Goal: Check status

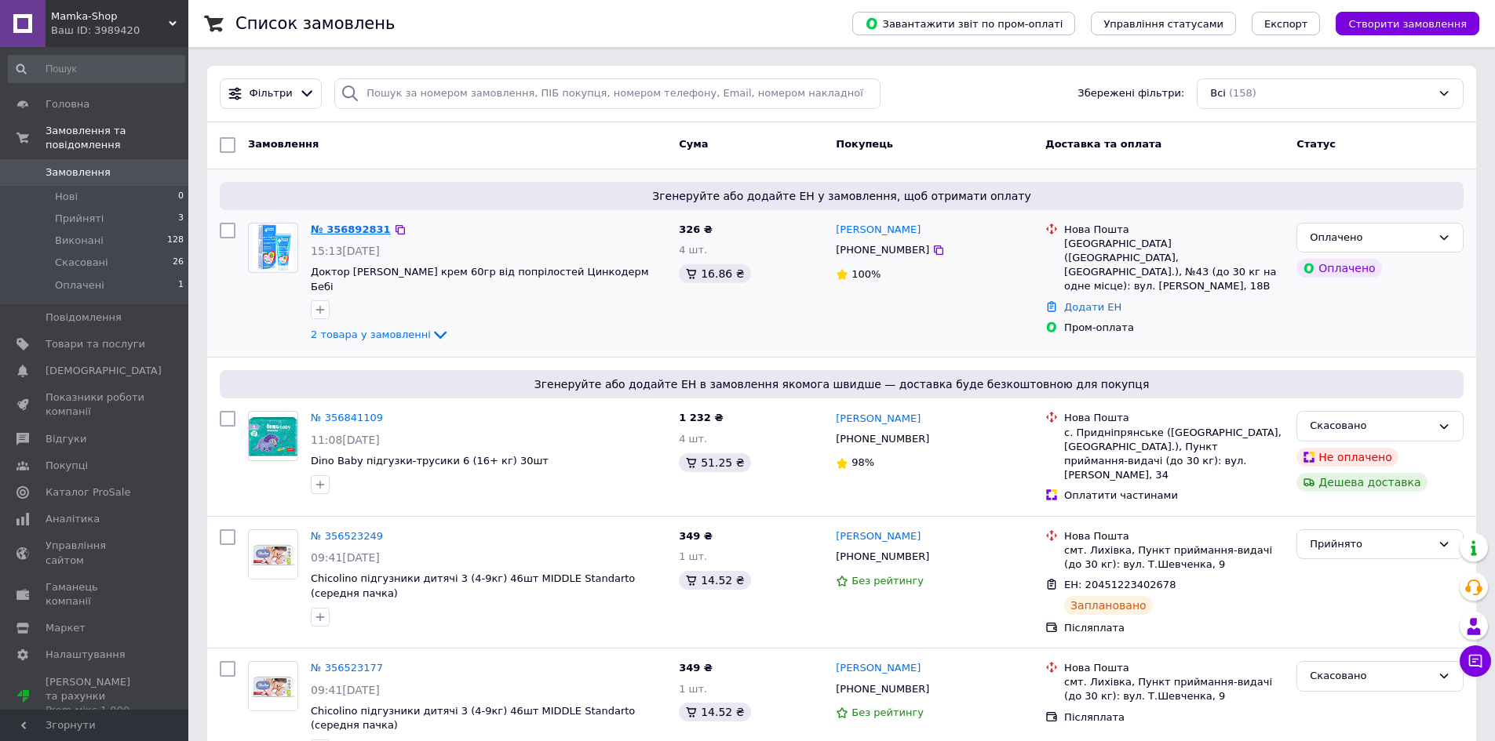
click at [348, 233] on link "№ 356892831" at bounding box center [351, 230] width 80 height 12
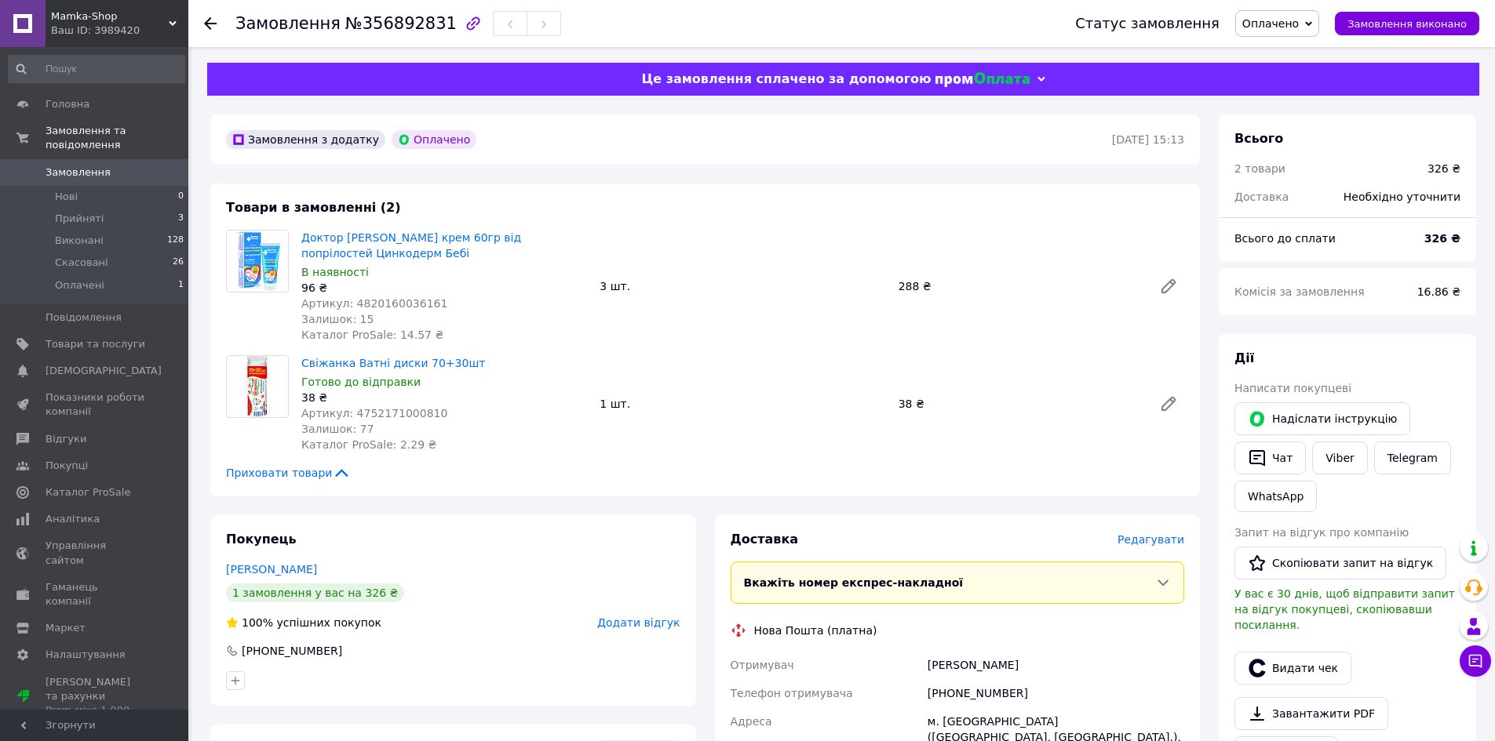
click at [210, 20] on icon at bounding box center [210, 23] width 13 height 13
